Goal: Find specific page/section

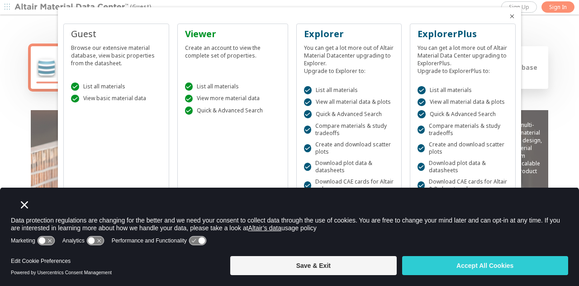
click at [509, 16] on span "Close" at bounding box center [512, 16] width 11 height 7
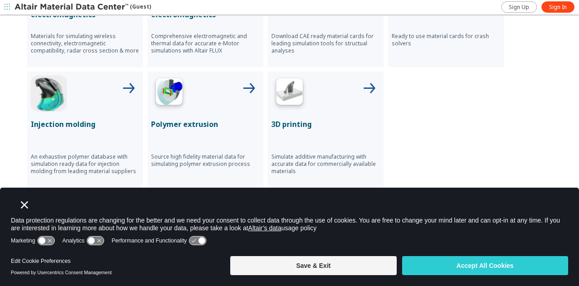
scroll to position [425, 0]
click at [75, 121] on p "Injection molding" at bounding box center [85, 124] width 109 height 11
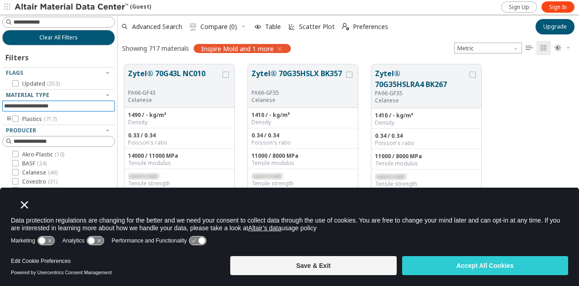
click at [53, 104] on input at bounding box center [59, 106] width 111 height 10
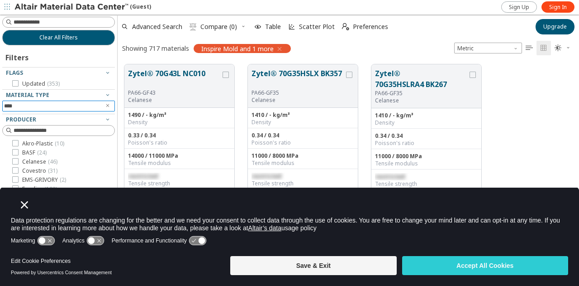
type input "****"
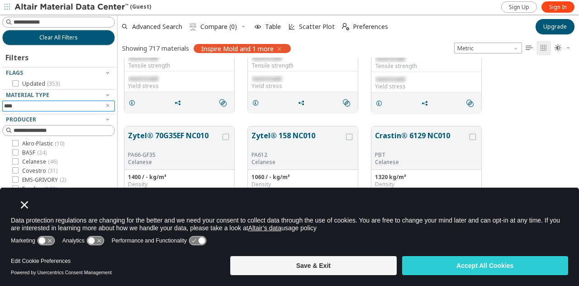
scroll to position [91, 0]
